Goal: Ask a question

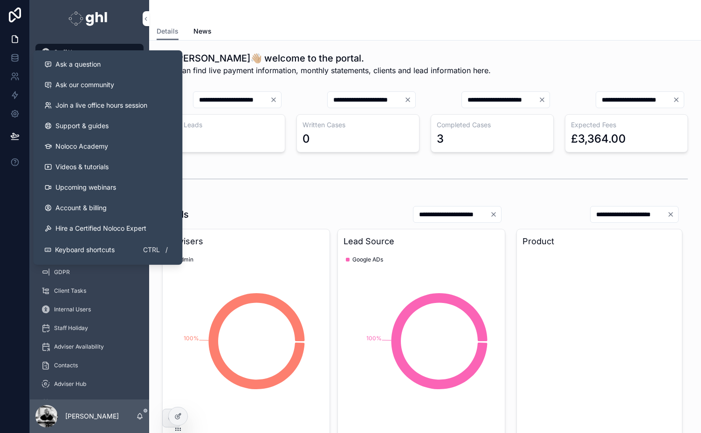
click at [111, 88] on span "Ask our community" at bounding box center [84, 84] width 59 height 9
